Goal: Task Accomplishment & Management: Manage account settings

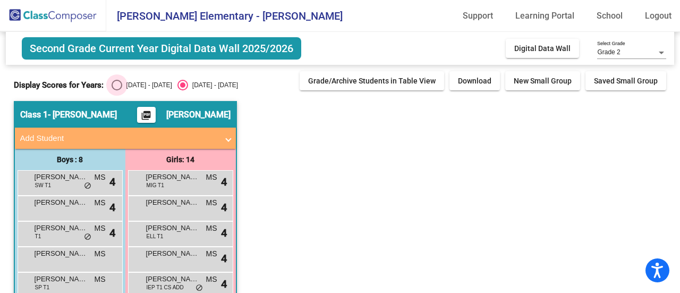
click at [122, 86] on div "[DATE] - [DATE]" at bounding box center [147, 85] width 50 height 10
click at [117, 90] on input "[DATE] - [DATE]" at bounding box center [116, 90] width 1 height 1
radio input "true"
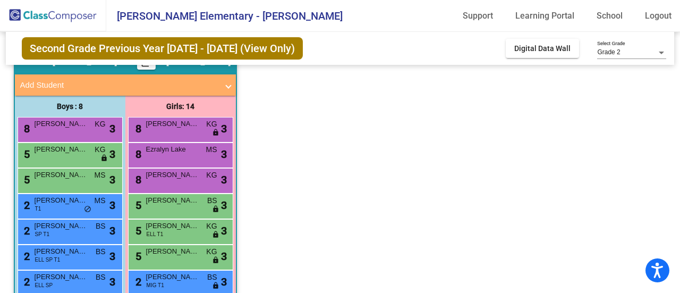
scroll to position [106, 0]
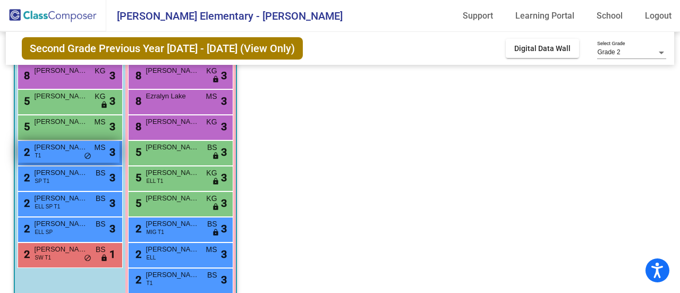
click at [90, 156] on span "do_not_disturb_alt" at bounding box center [87, 156] width 7 height 8
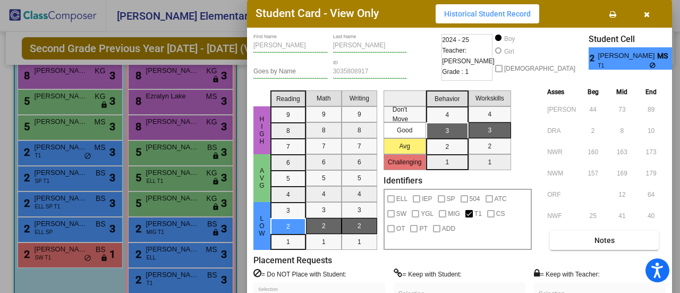
click at [673, 104] on div at bounding box center [340, 146] width 680 height 293
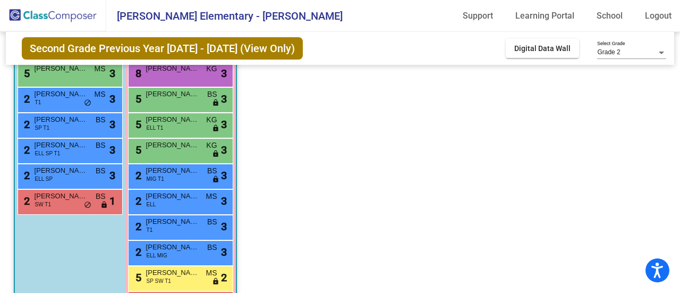
scroll to position [212, 0]
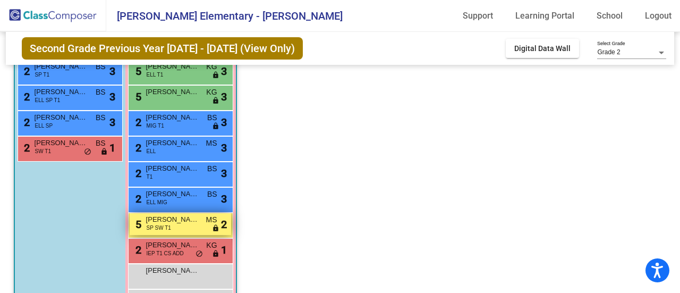
click at [188, 221] on span "[PERSON_NAME]" at bounding box center [172, 219] width 53 height 11
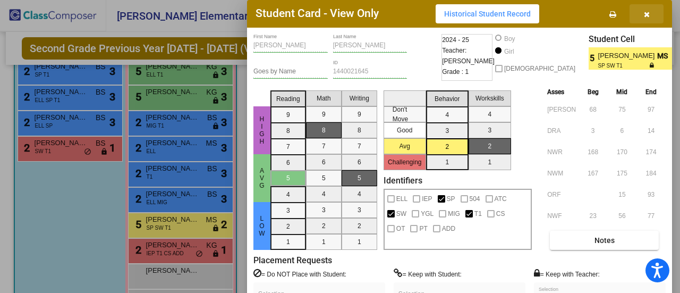
click at [648, 16] on icon "button" at bounding box center [646, 14] width 6 height 7
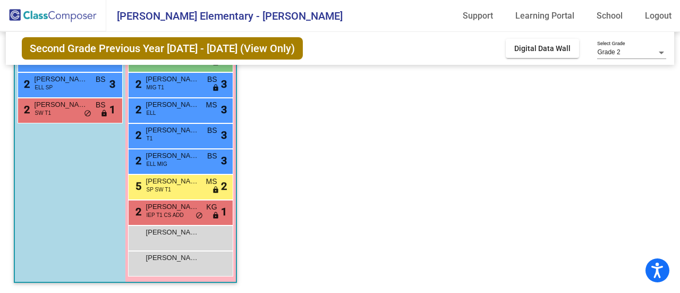
scroll to position [0, 0]
